Goal: Communication & Community: Answer question/provide support

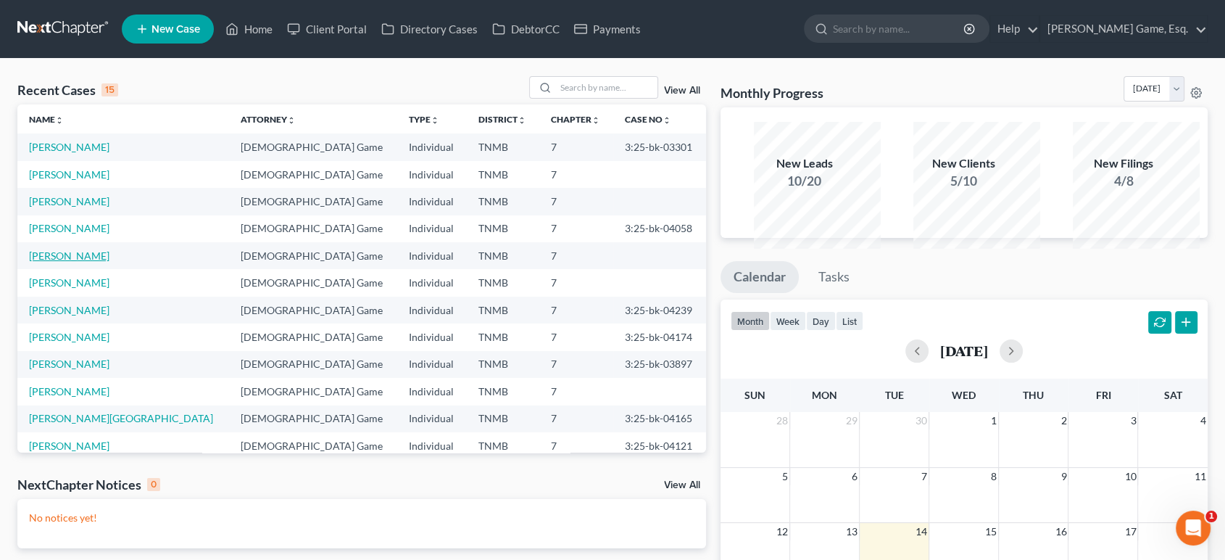
click at [89, 262] on link "[PERSON_NAME]" at bounding box center [69, 255] width 80 height 12
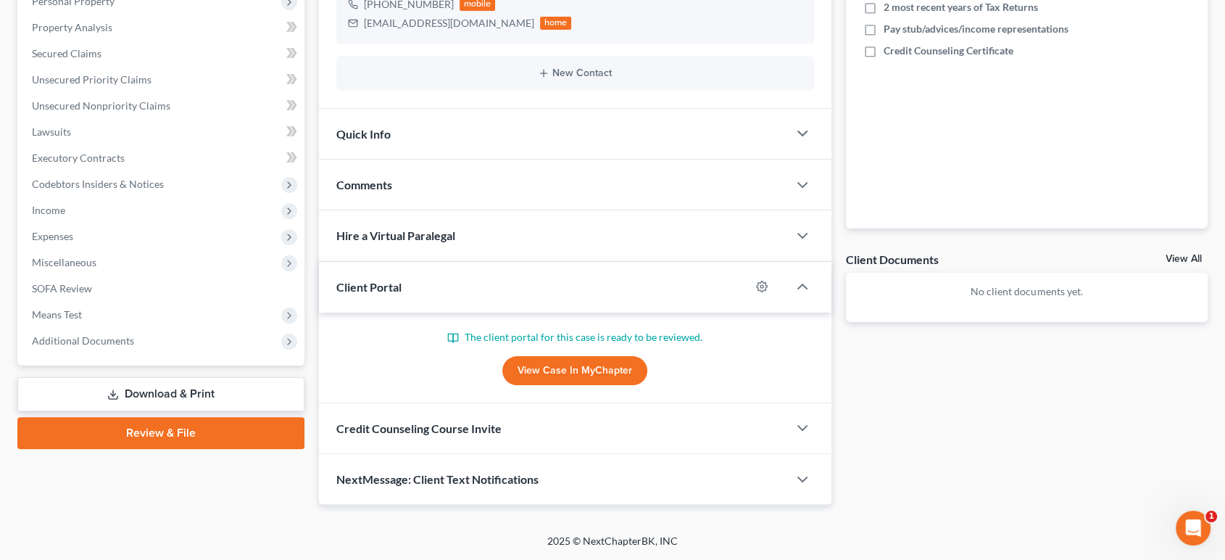
scroll to position [496, 0]
click at [693, 403] on div "Credit Counseling Course Invite" at bounding box center [553, 428] width 469 height 50
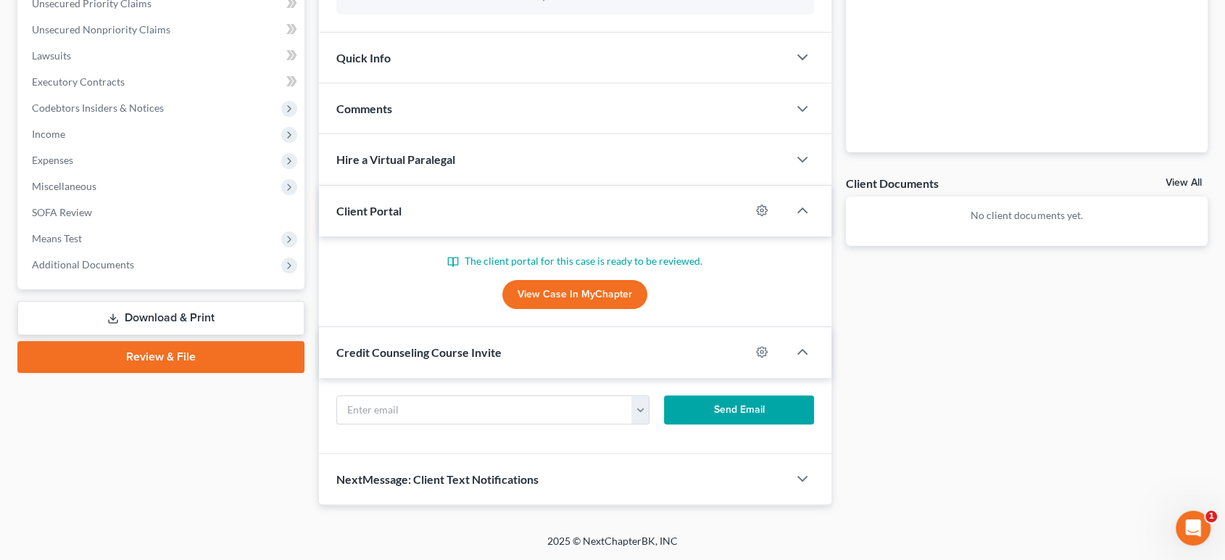
scroll to position [576, 0]
click at [632, 396] on button "button" at bounding box center [641, 410] width 18 height 28
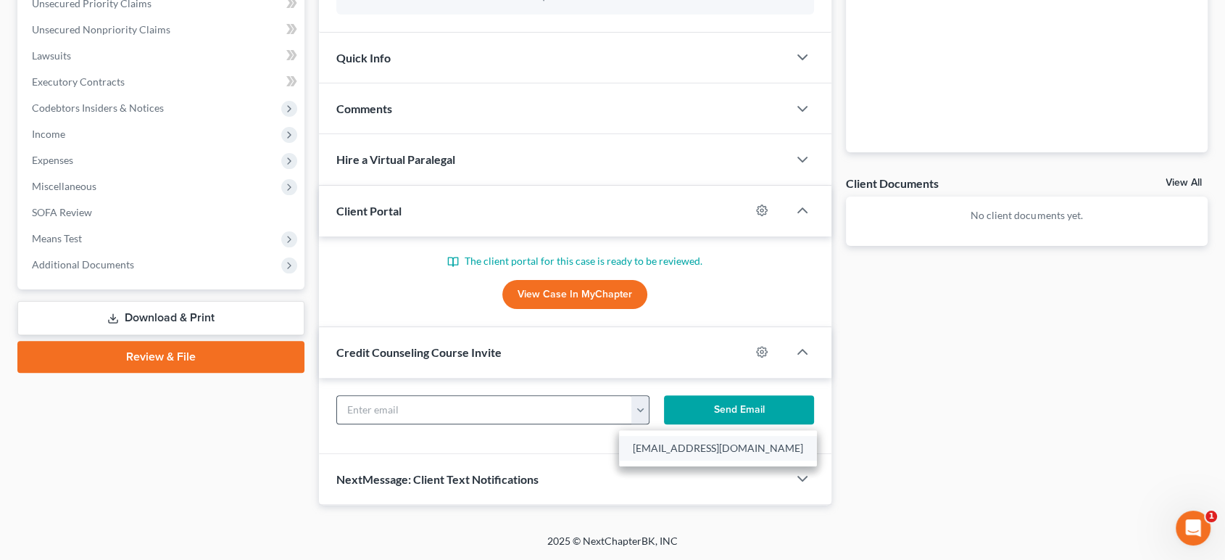
click at [673, 436] on link "[EMAIL_ADDRESS][DOMAIN_NAME]" at bounding box center [718, 448] width 198 height 25
type input "[EMAIL_ADDRESS][DOMAIN_NAME]"
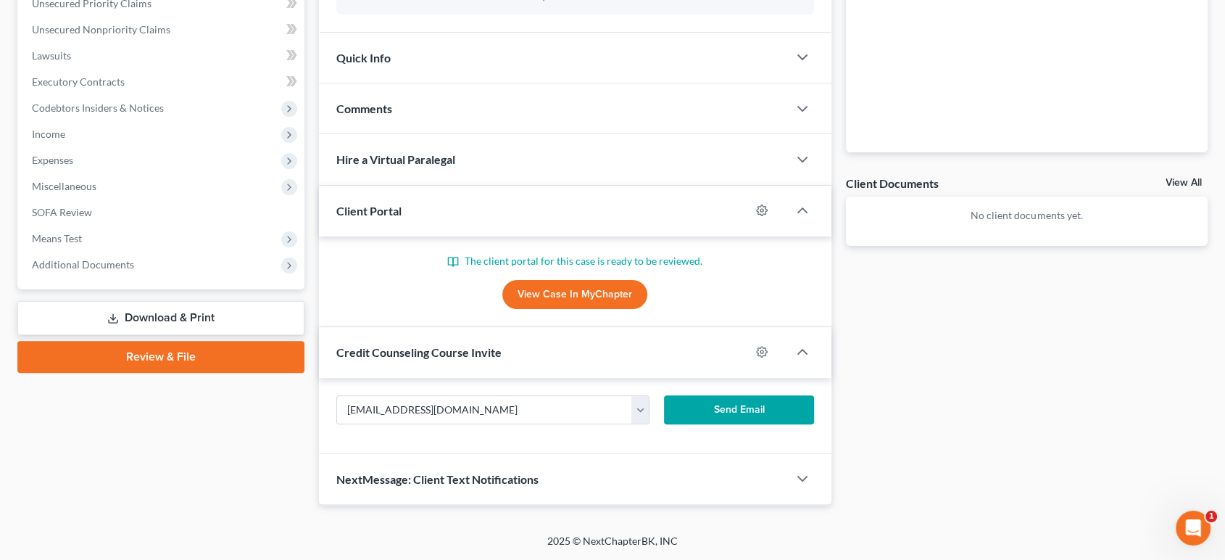
click at [724, 395] on button "Send Email" at bounding box center [738, 409] width 149 height 29
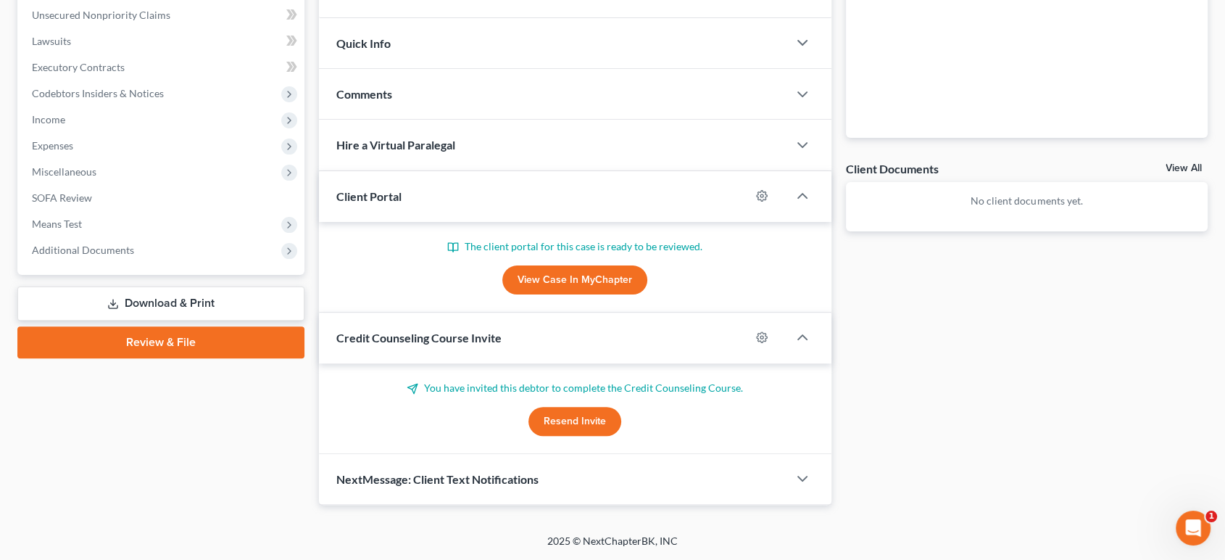
scroll to position [563, 0]
click at [134, 244] on span "Additional Documents" at bounding box center [83, 250] width 102 height 12
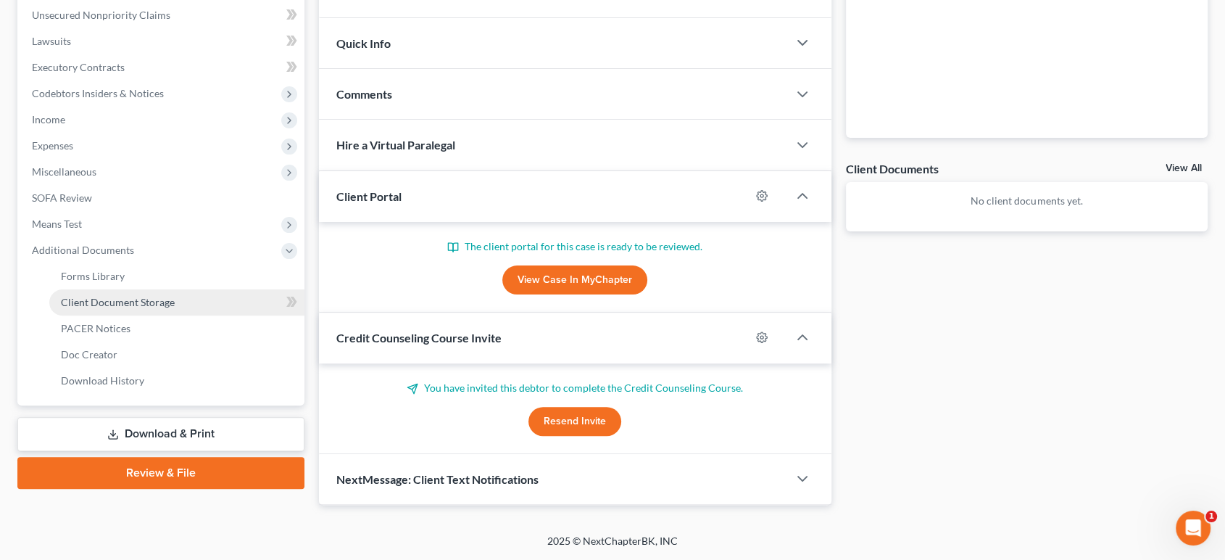
click at [145, 296] on span "Client Document Storage" at bounding box center [118, 302] width 114 height 12
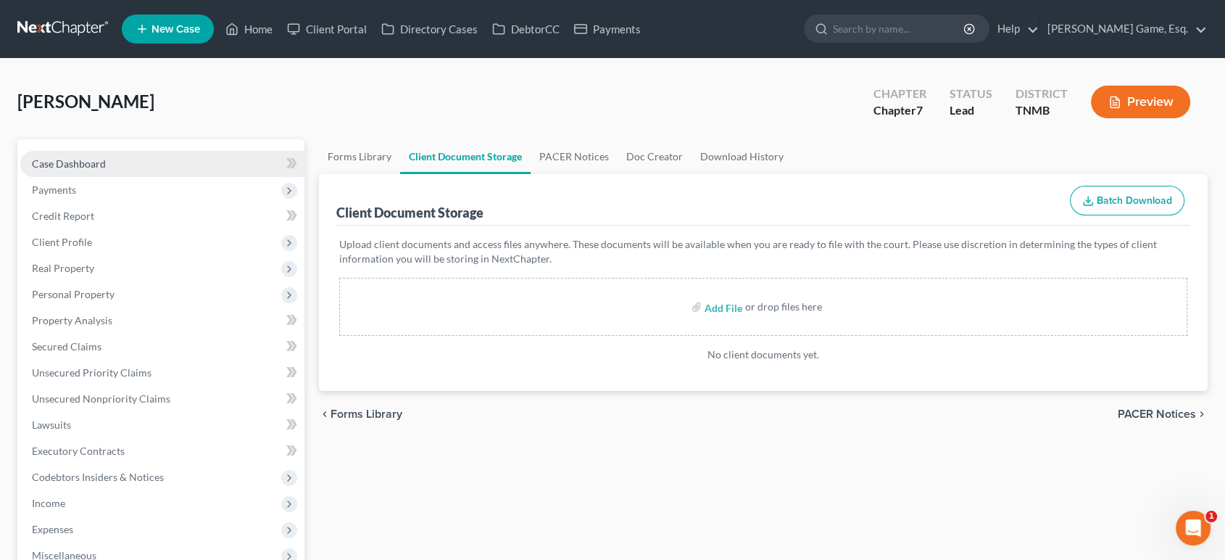
click at [133, 177] on link "Case Dashboard" at bounding box center [162, 164] width 284 height 26
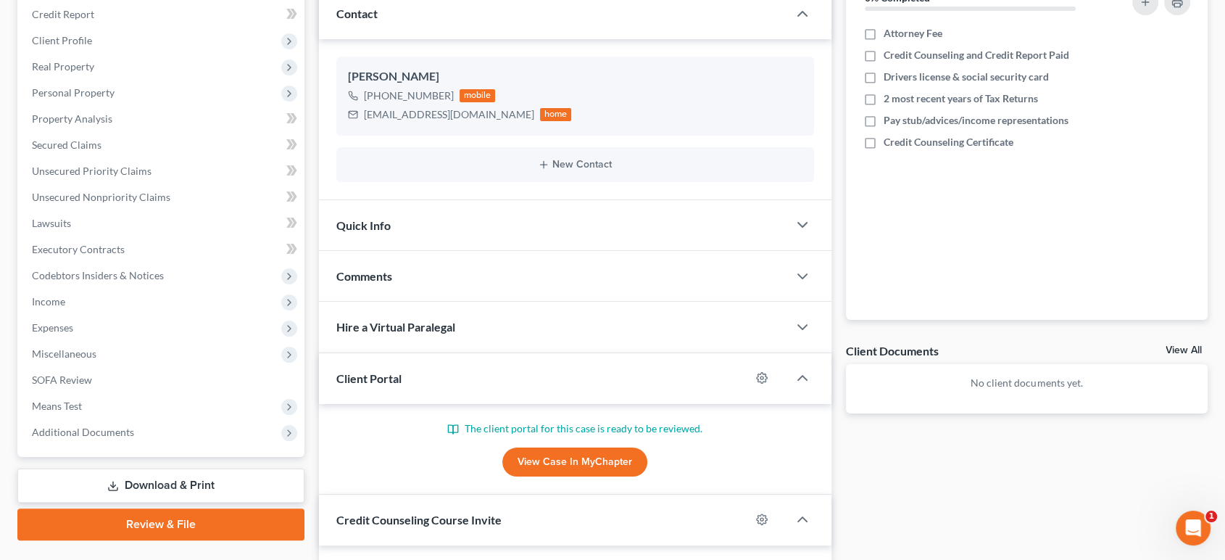
scroll to position [609, 0]
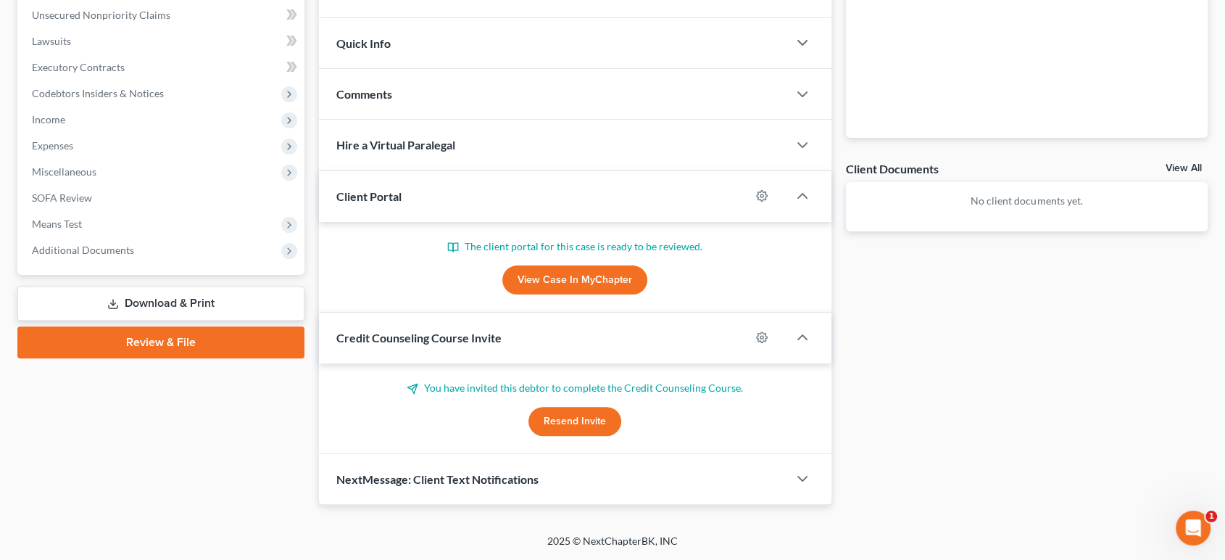
click at [569, 265] on link "View Case in MyChapter" at bounding box center [575, 279] width 145 height 29
